Goal: Navigation & Orientation: Understand site structure

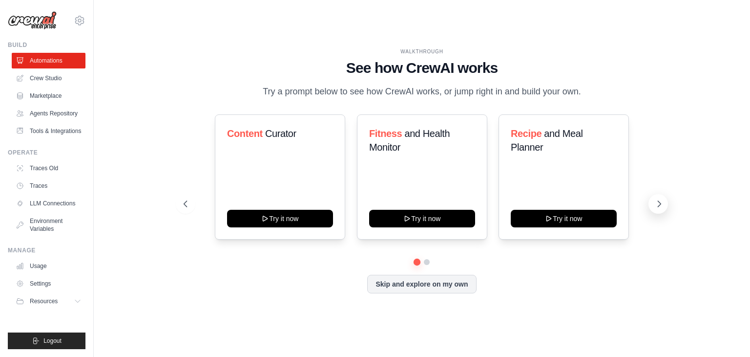
click at [656, 204] on icon at bounding box center [660, 204] width 10 height 10
click at [58, 79] on link "Crew Studio" at bounding box center [50, 78] width 74 height 16
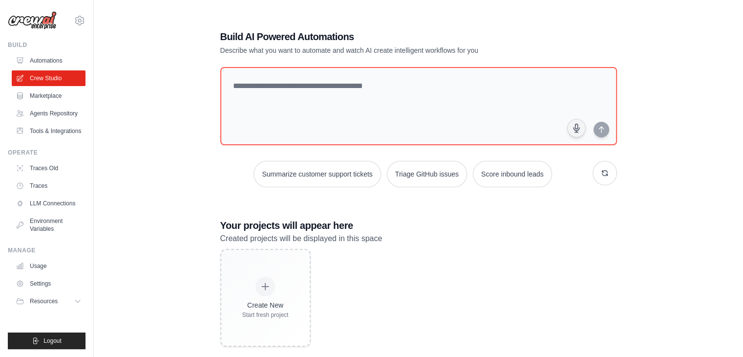
click at [59, 96] on link "Marketplace" at bounding box center [49, 96] width 74 height 16
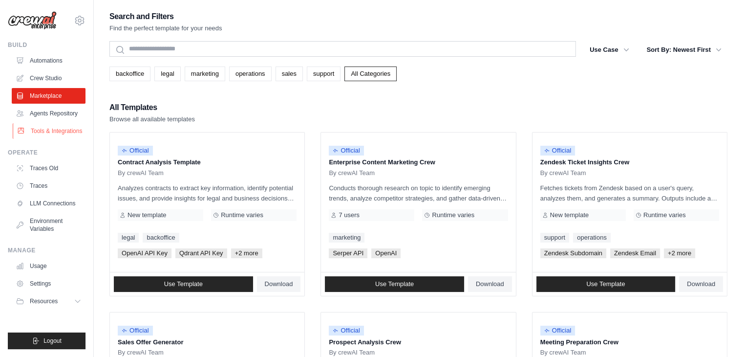
click at [63, 123] on link "Tools & Integrations" at bounding box center [50, 131] width 74 height 16
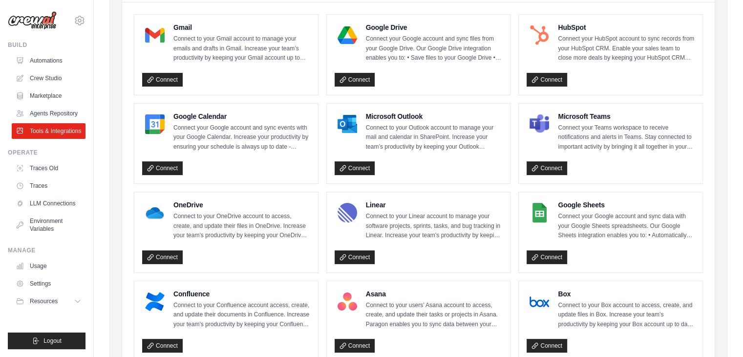
scroll to position [31, 0]
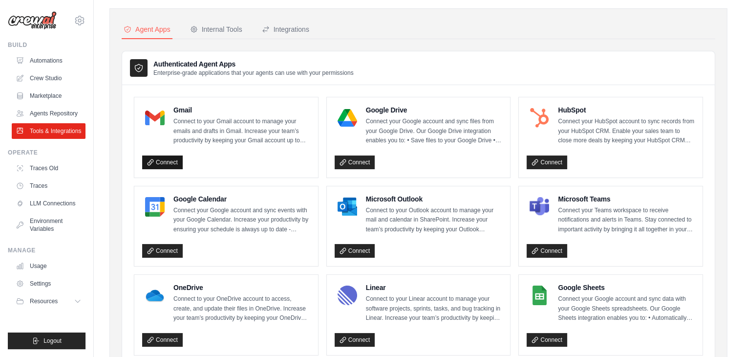
click at [154, 159] on link "Connect" at bounding box center [162, 162] width 41 height 14
click at [229, 32] on div "Internal Tools" at bounding box center [216, 29] width 52 height 10
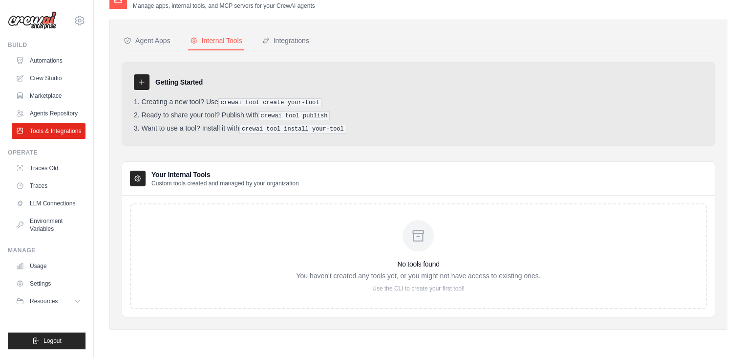
scroll to position [20, 0]
click at [286, 36] on div "Integrations" at bounding box center [285, 41] width 47 height 10
